Goal: Information Seeking & Learning: Learn about a topic

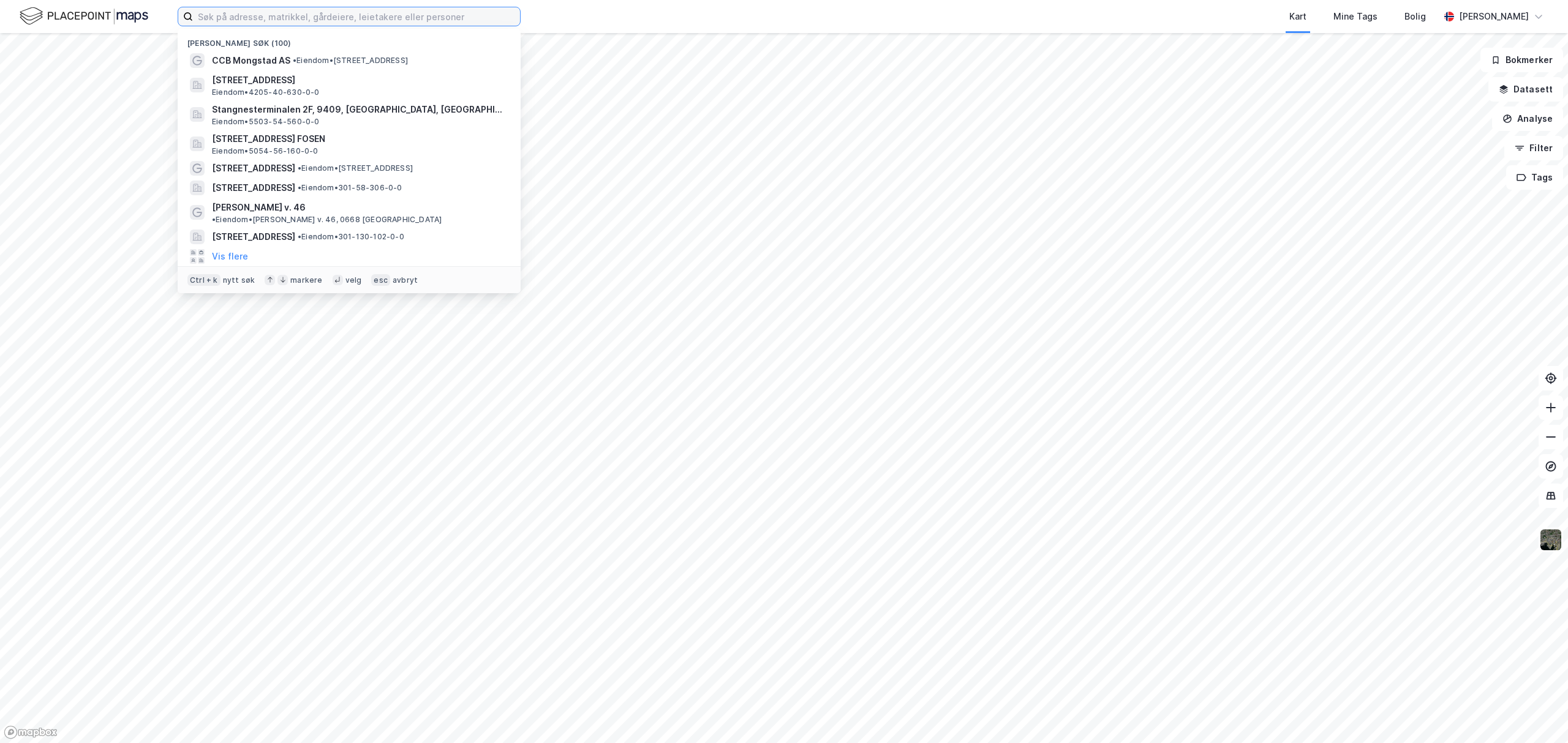
click at [315, 18] on input at bounding box center [356, 16] width 327 height 18
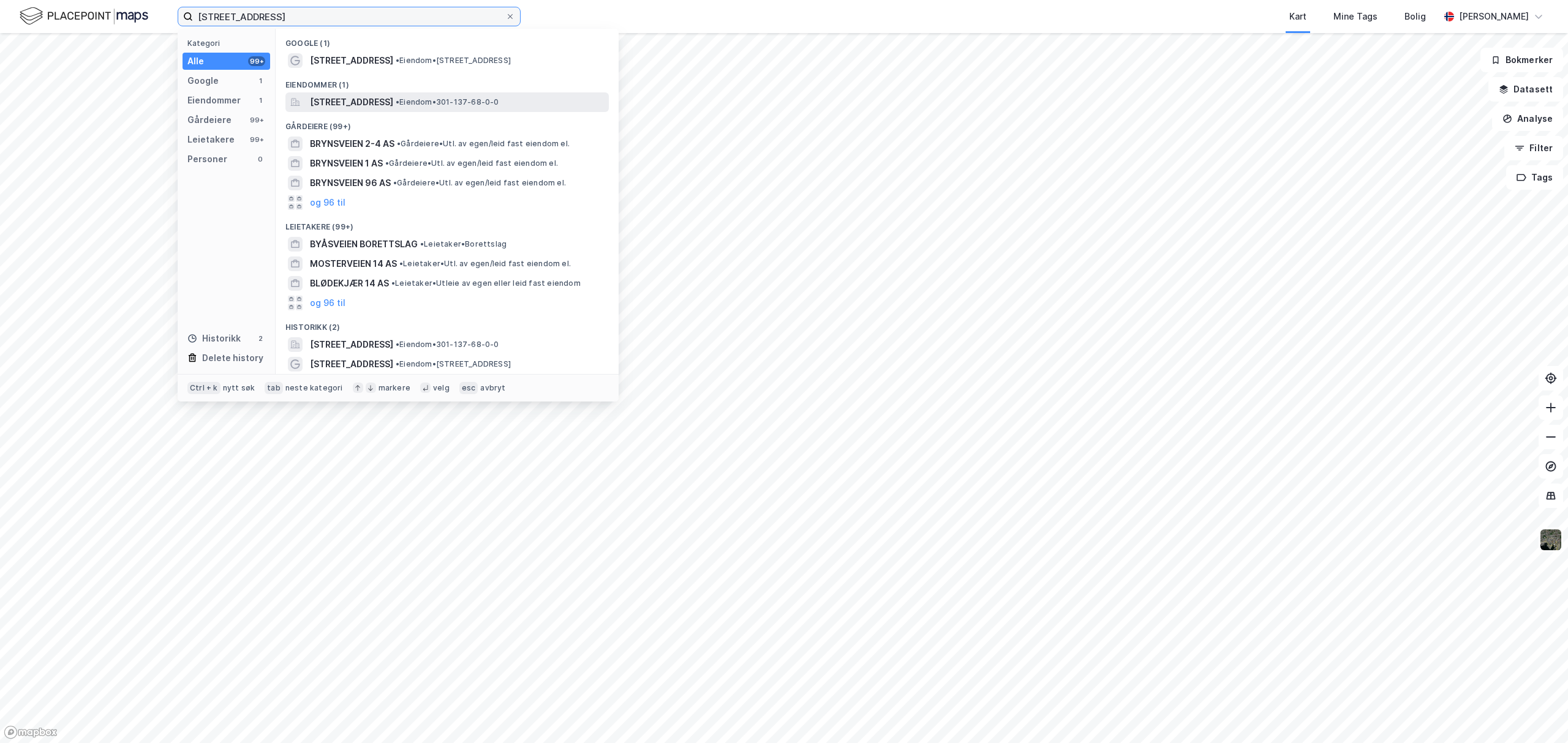
type input "[STREET_ADDRESS]"
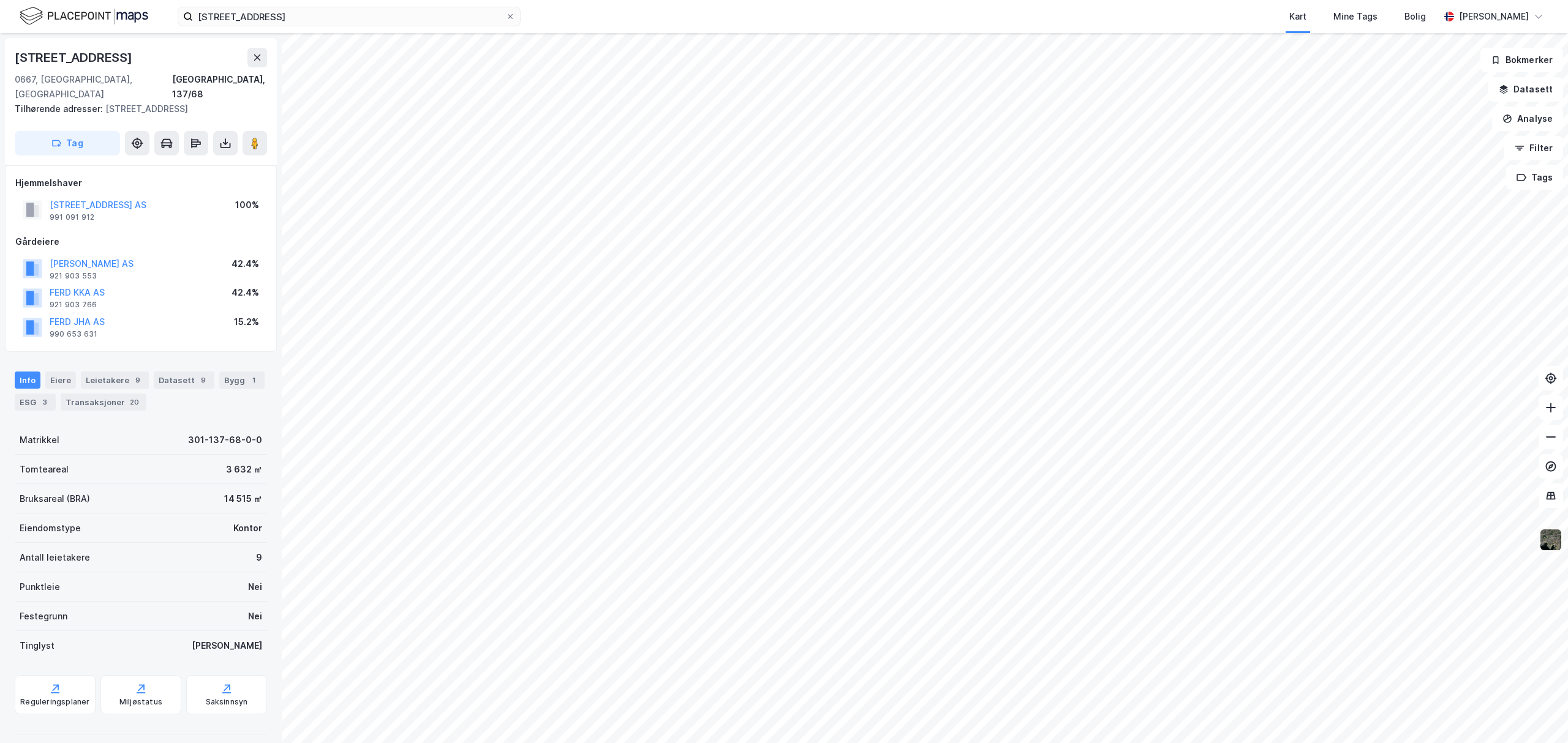
click at [1545, 544] on img at bounding box center [1550, 540] width 23 height 23
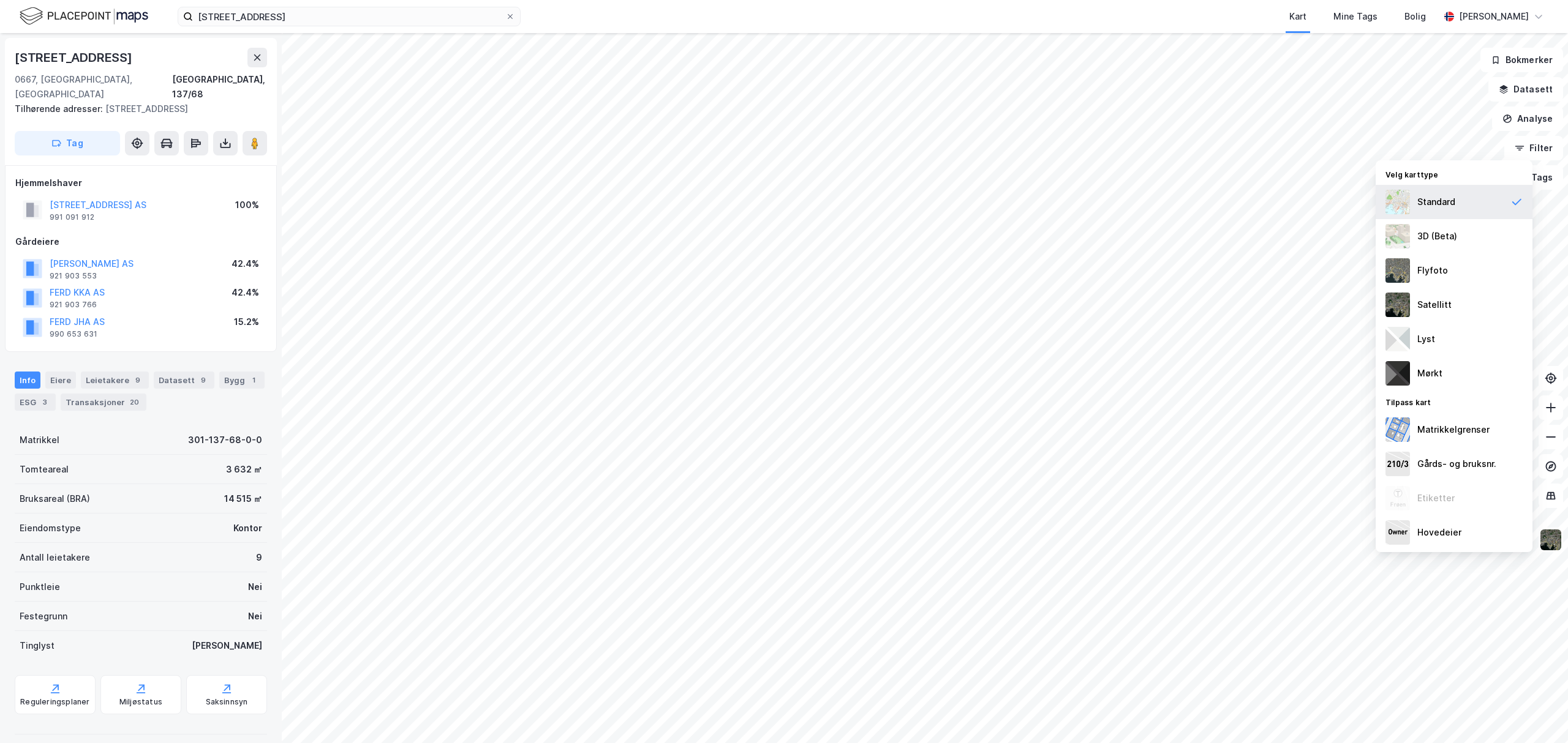
click at [1430, 206] on div "Standard" at bounding box center [1436, 201] width 38 height 14
click at [1440, 231] on div "3D (Beta)" at bounding box center [1437, 236] width 40 height 14
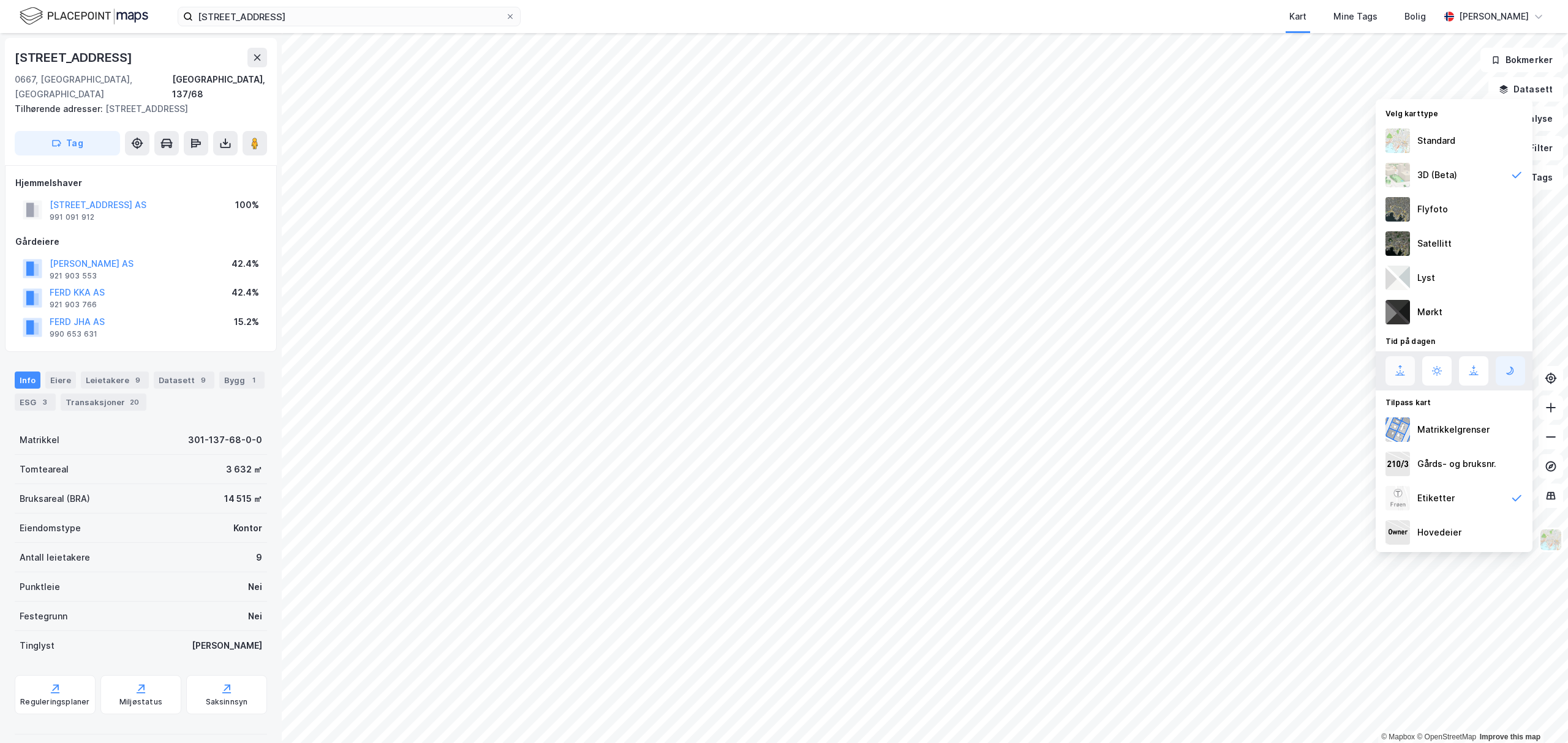
click at [1402, 368] on icon at bounding box center [1400, 370] width 14 height 14
click at [1430, 373] on icon at bounding box center [1437, 370] width 14 height 14
click at [1448, 378] on button at bounding box center [1437, 371] width 29 height 29
click at [1478, 498] on div "Etiketter" at bounding box center [1453, 498] width 157 height 34
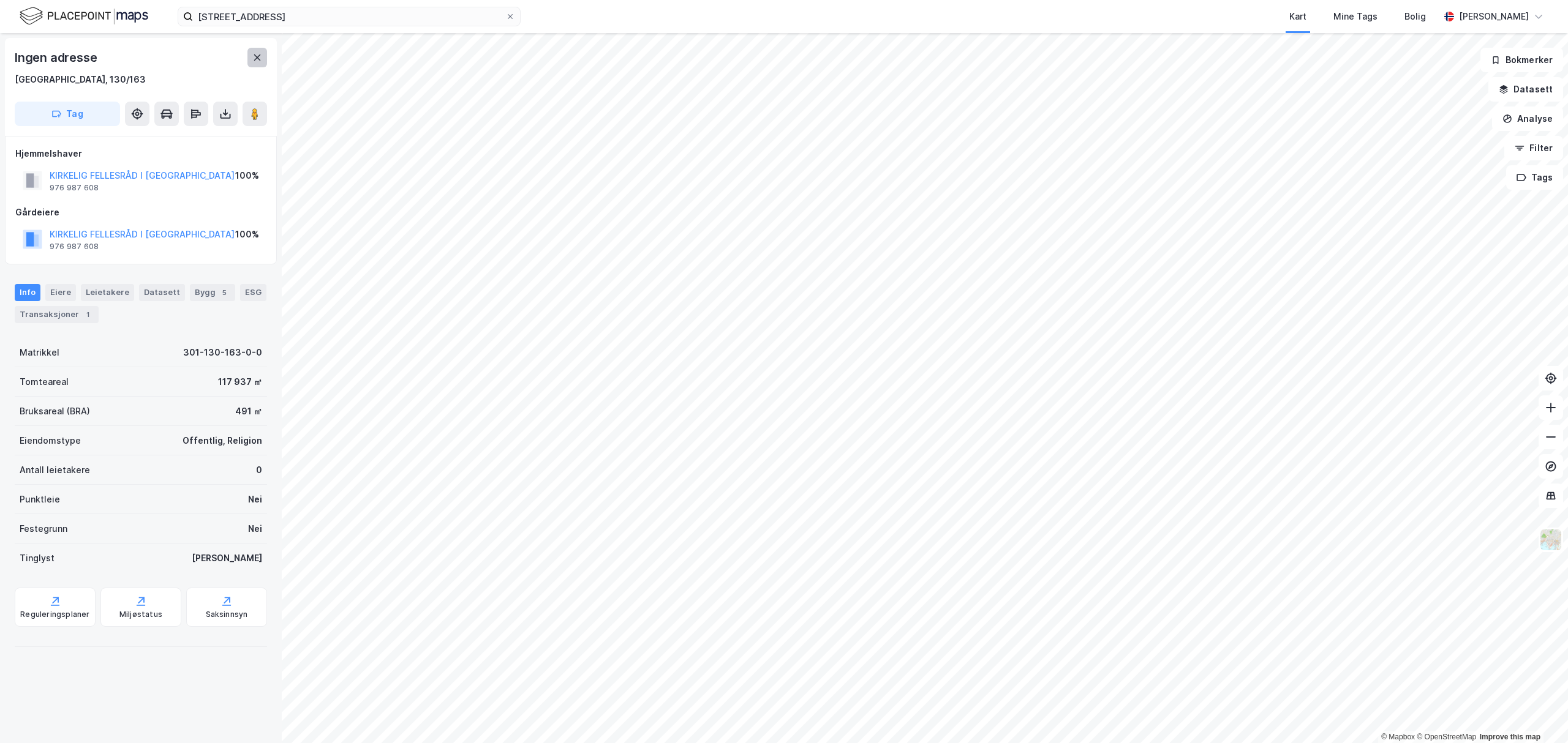
click at [255, 58] on icon at bounding box center [257, 58] width 10 height 10
